Goal: Find specific page/section: Locate a particular part of the current website

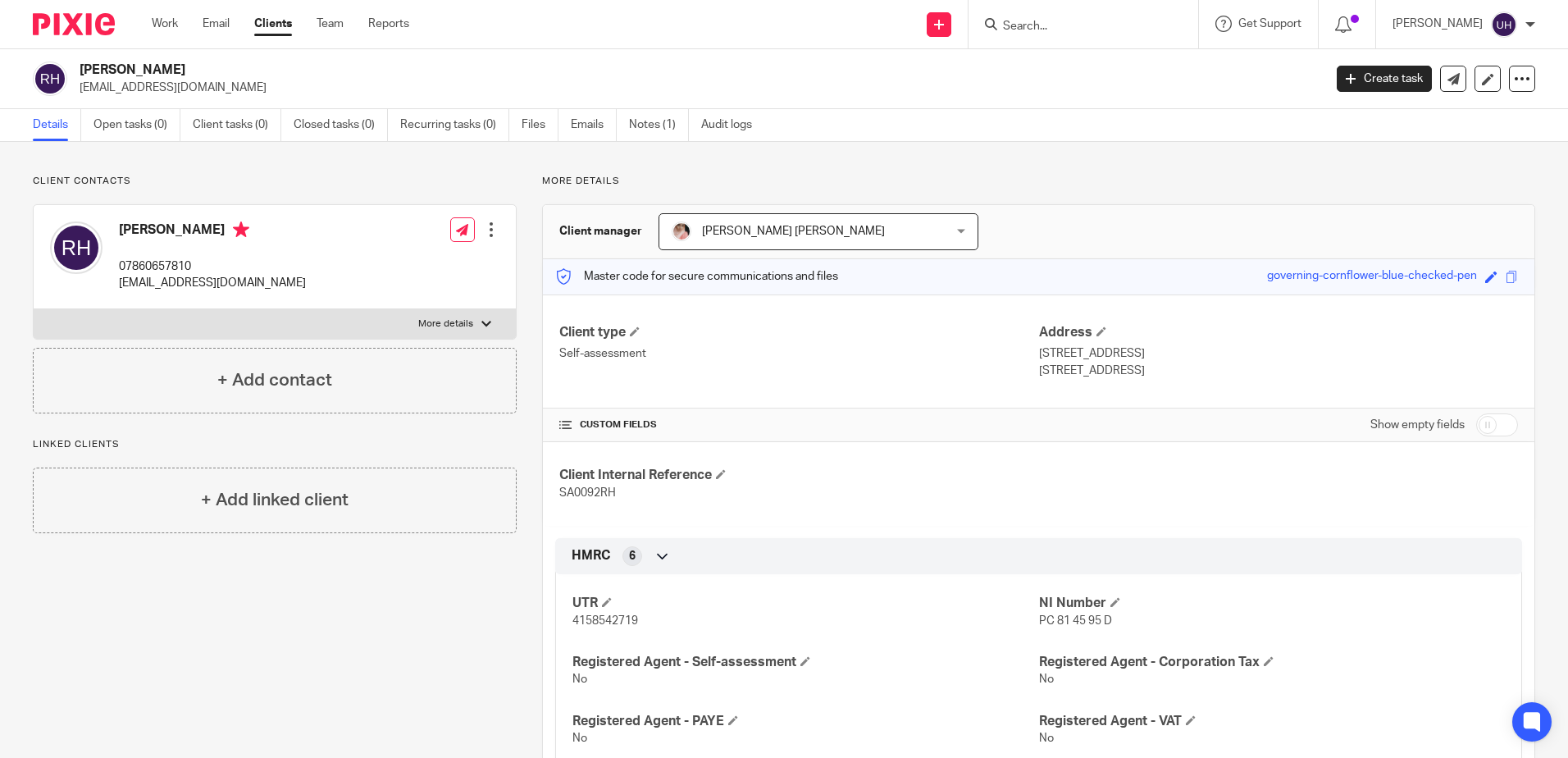
click at [1062, 25] on input "Search" at bounding box center [1075, 27] width 147 height 15
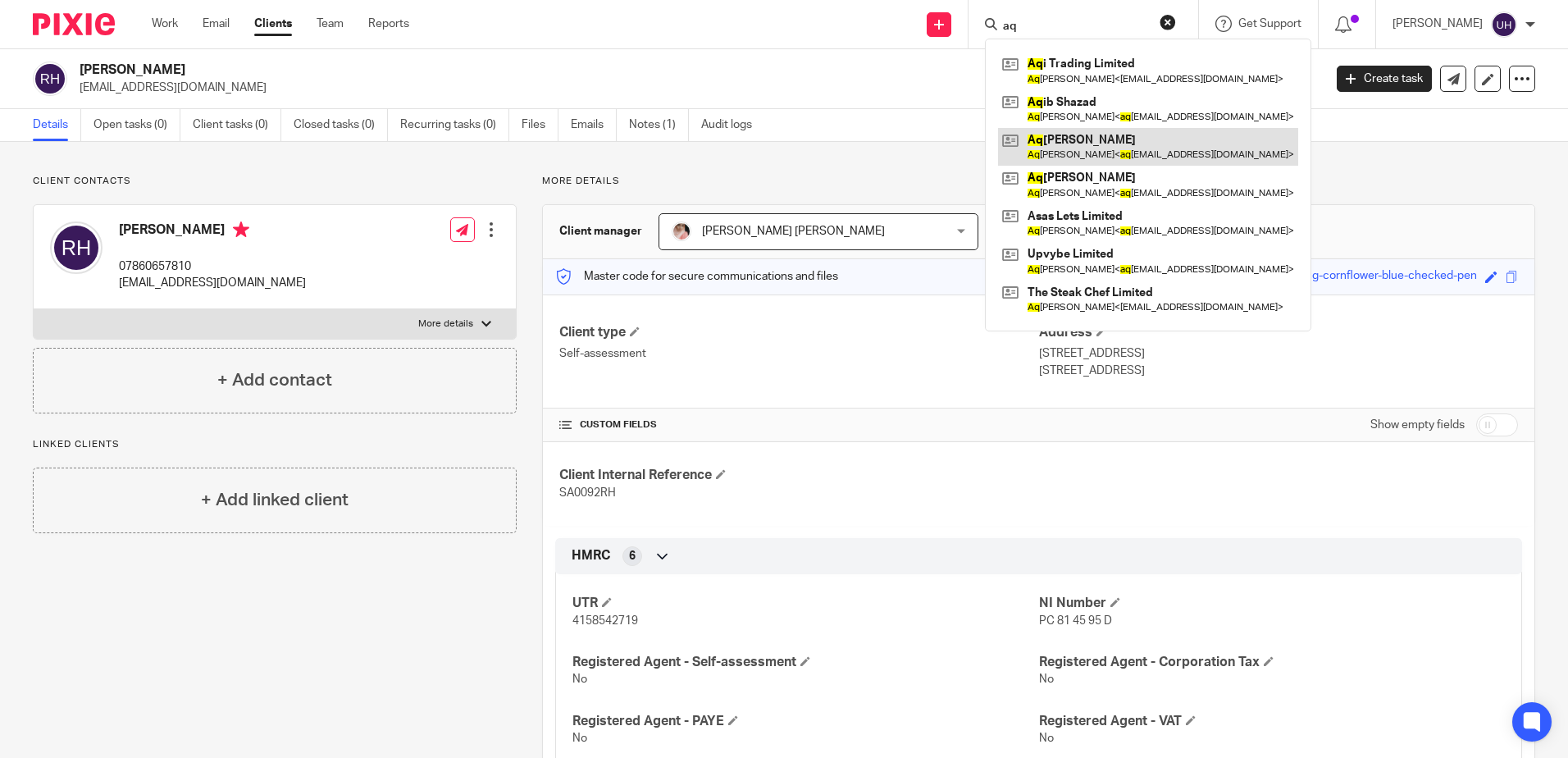
type input "aq"
click at [1111, 149] on link at bounding box center [1148, 147] width 300 height 37
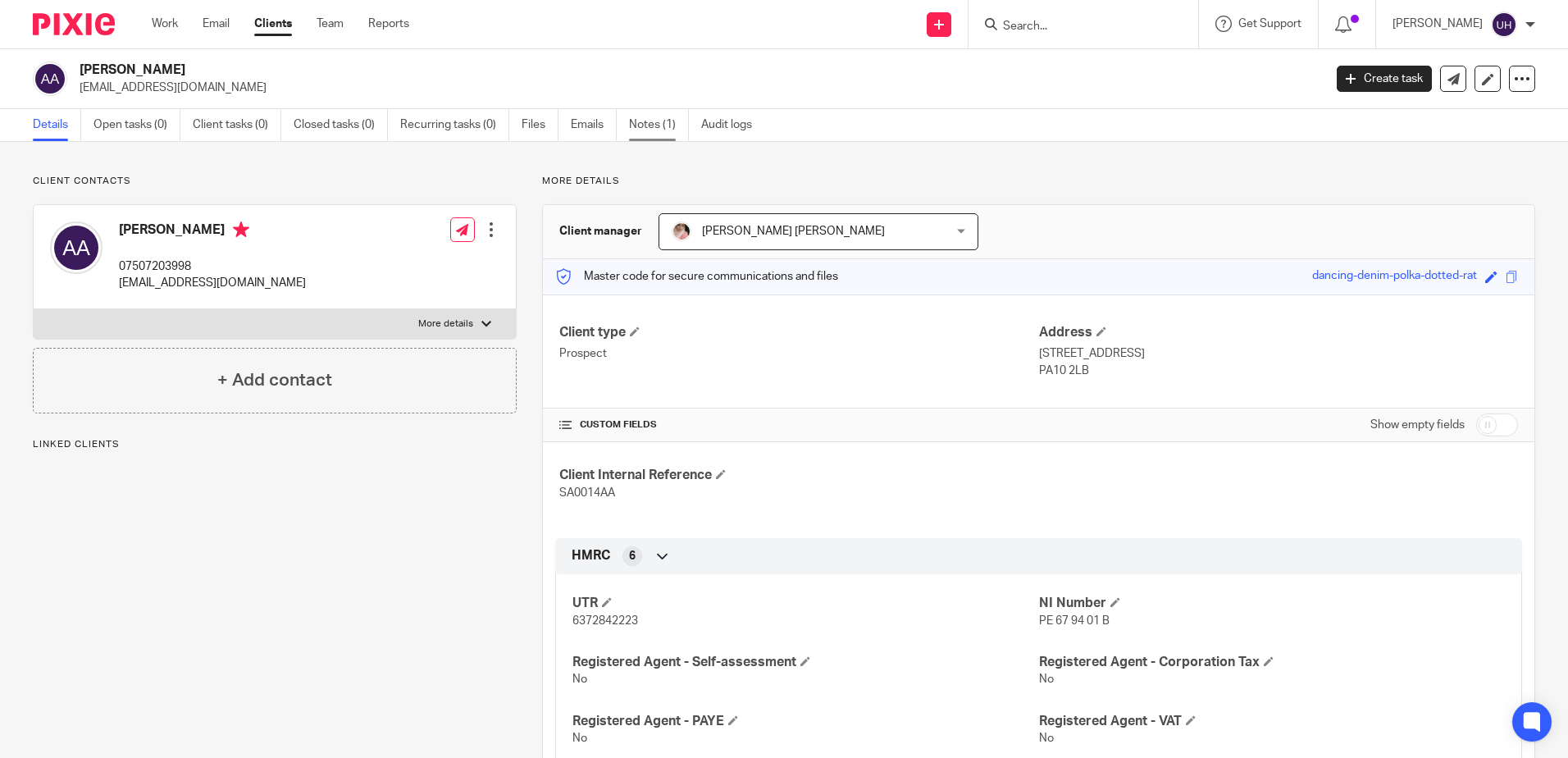
click at [661, 118] on link "Notes (1)" at bounding box center [658, 125] width 60 height 32
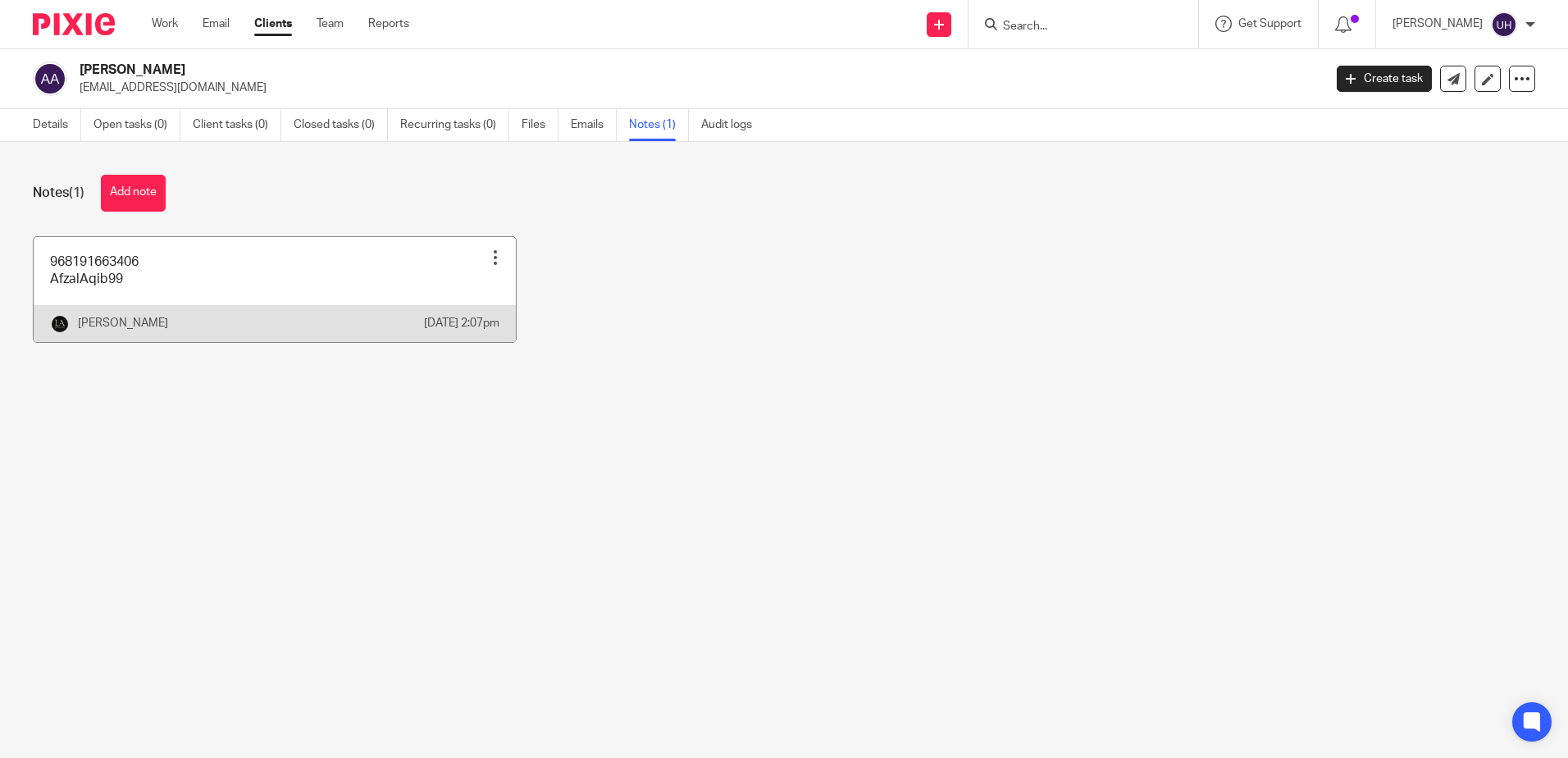
click at [387, 248] on link at bounding box center [275, 289] width 482 height 105
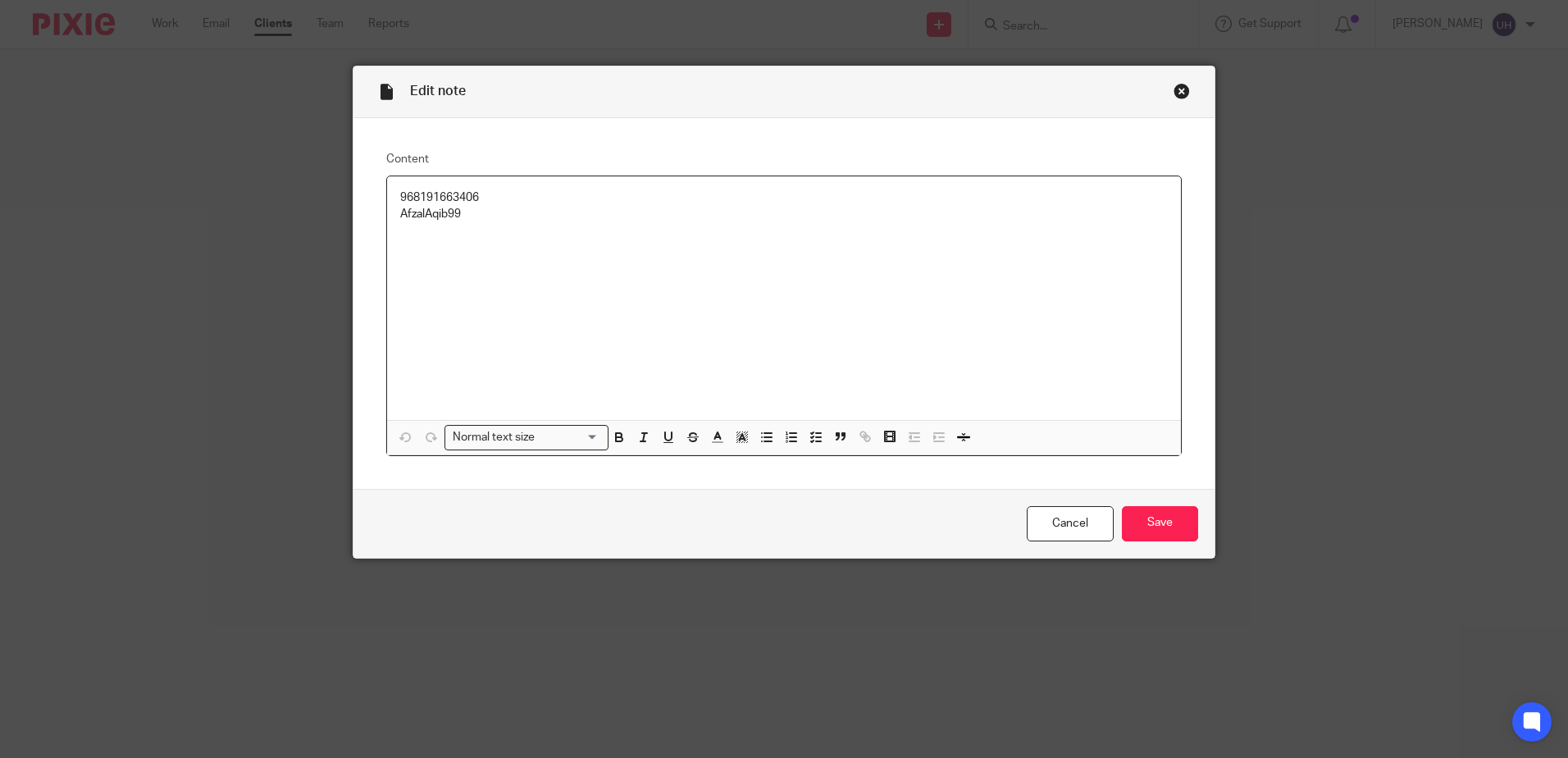
click at [424, 199] on p "968191663406" at bounding box center [784, 197] width 768 height 16
copy p "968191663406"
